Goal: Information Seeking & Learning: Learn about a topic

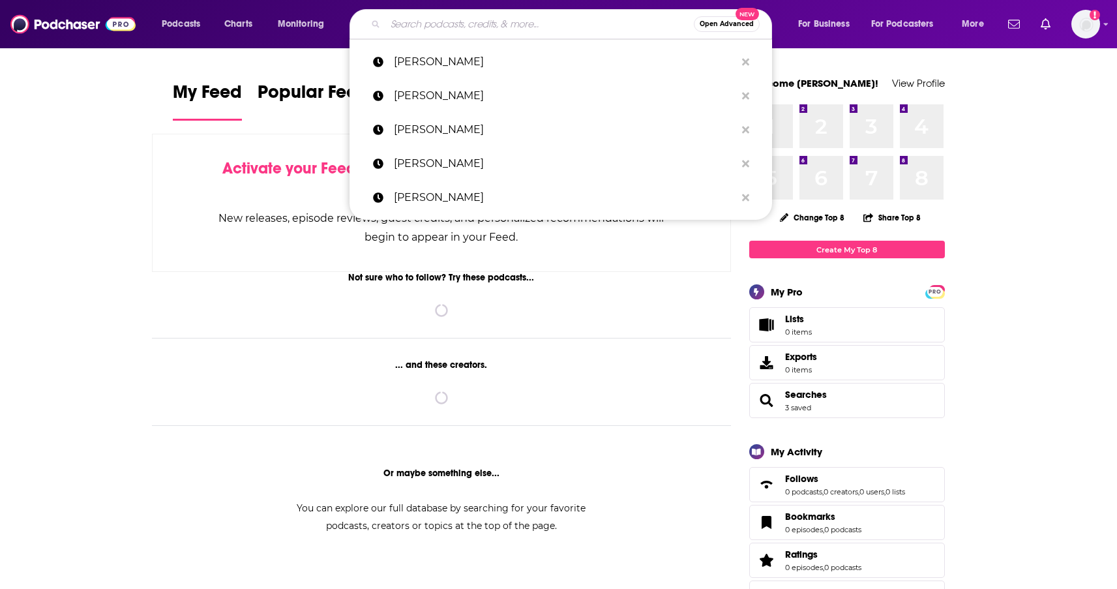
click at [467, 25] on input "Search podcasts, credits, & more..." at bounding box center [539, 24] width 308 height 21
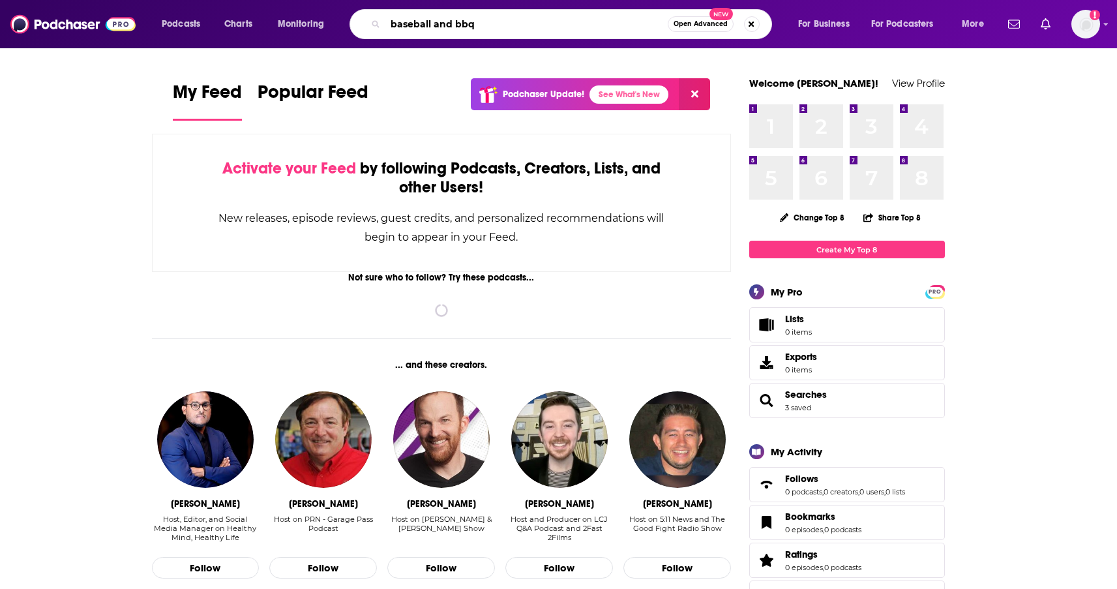
type input "baseball and bbq"
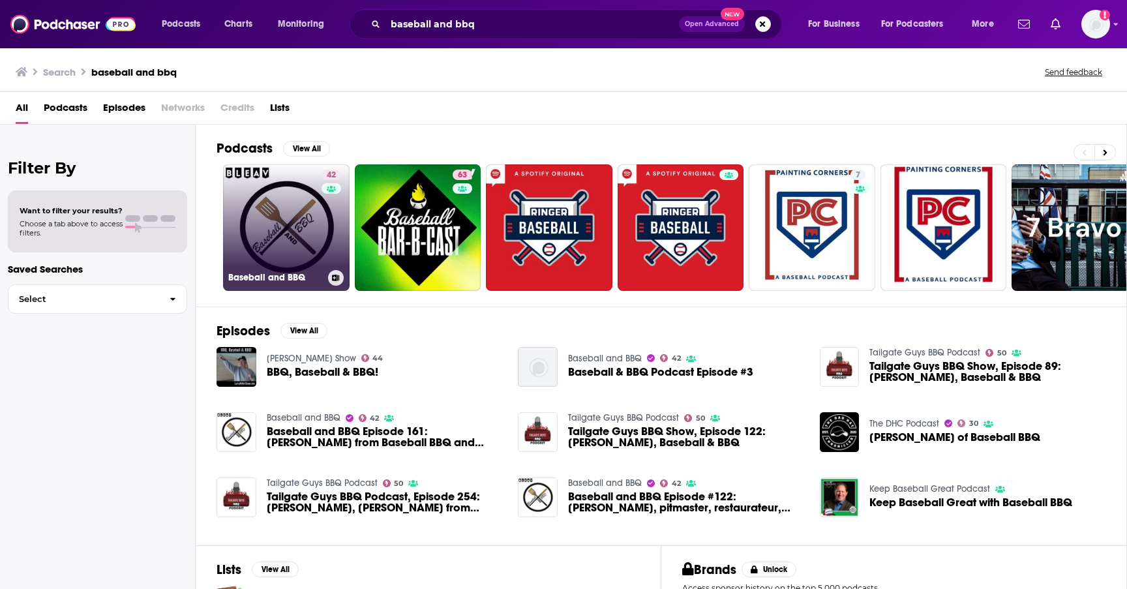
click at [277, 224] on link "42 Baseball and BBQ" at bounding box center [286, 227] width 127 height 127
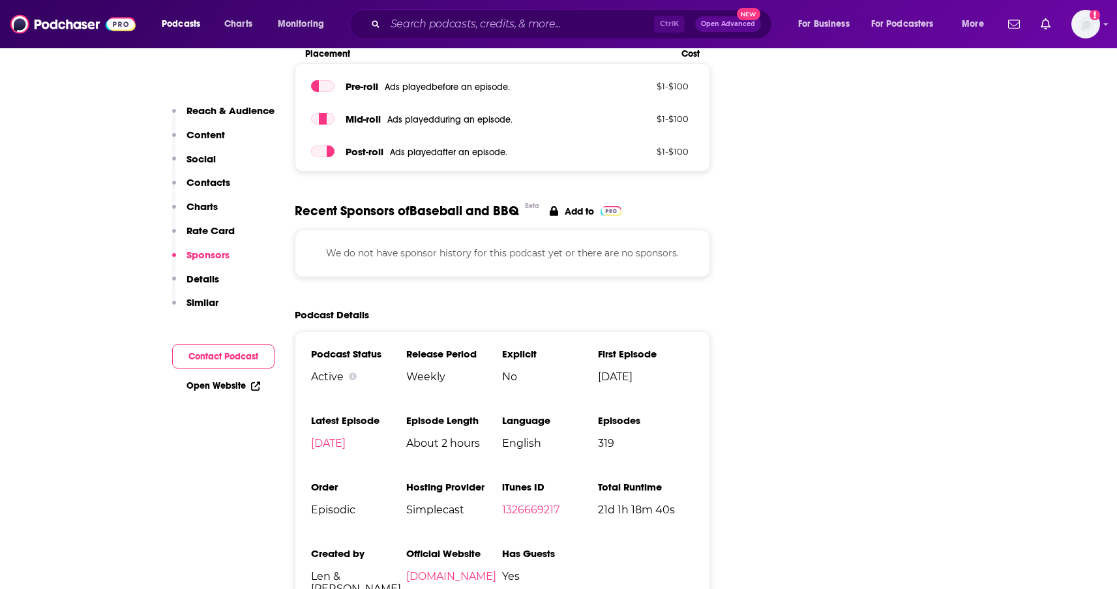
scroll to position [1630, 0]
